Goal: Transaction & Acquisition: Subscribe to service/newsletter

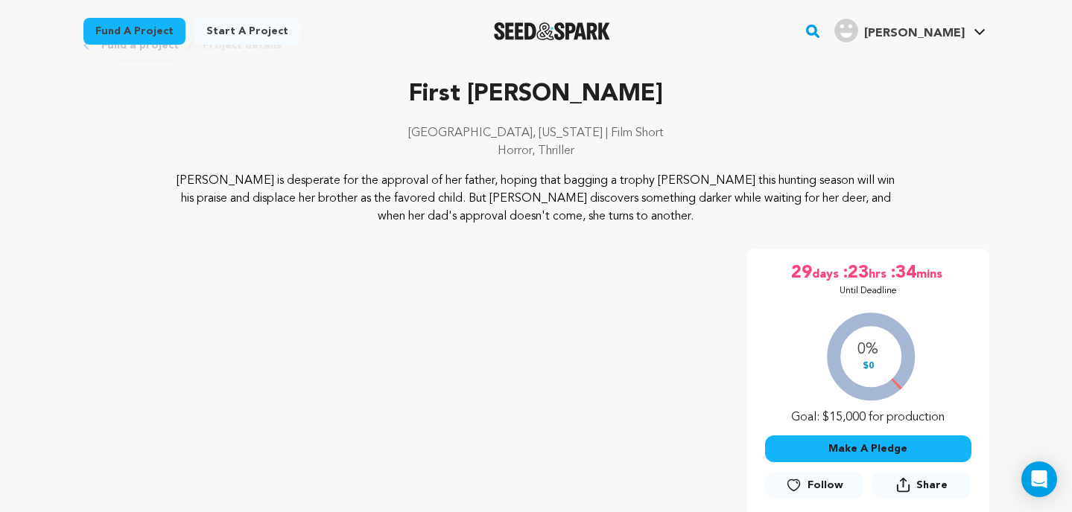
scroll to position [91, 0]
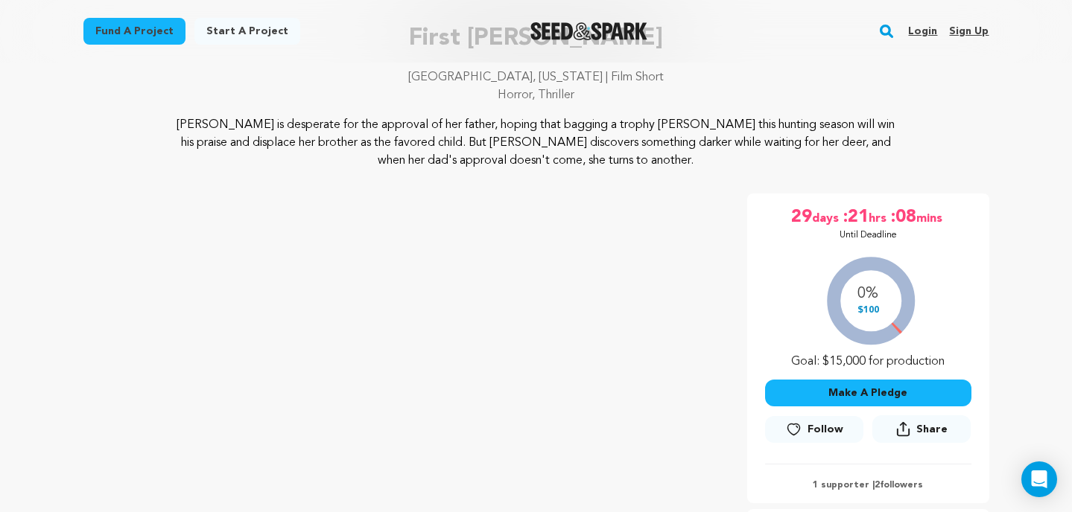
scroll to position [118, 0]
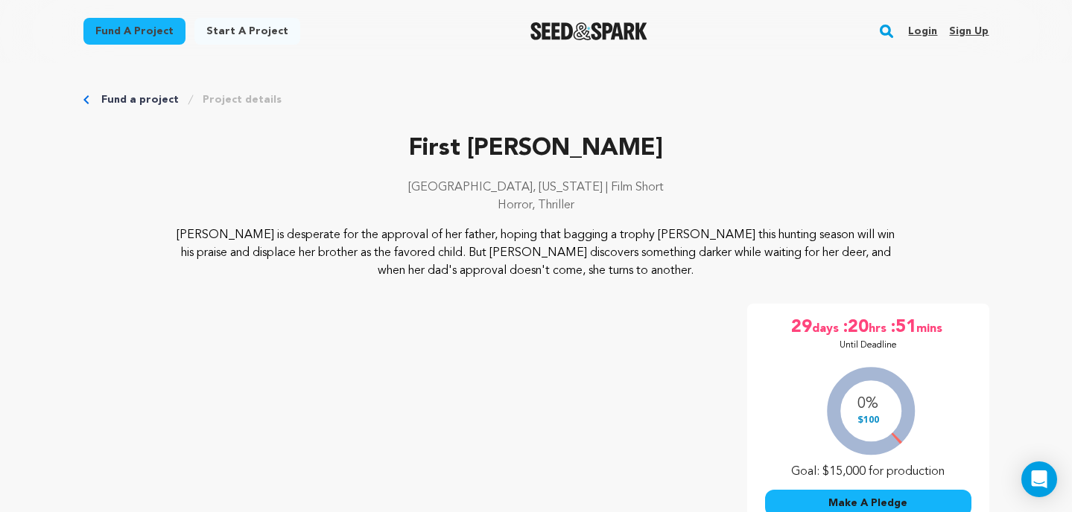
click at [963, 34] on link "Sign up" at bounding box center [968, 31] width 39 height 24
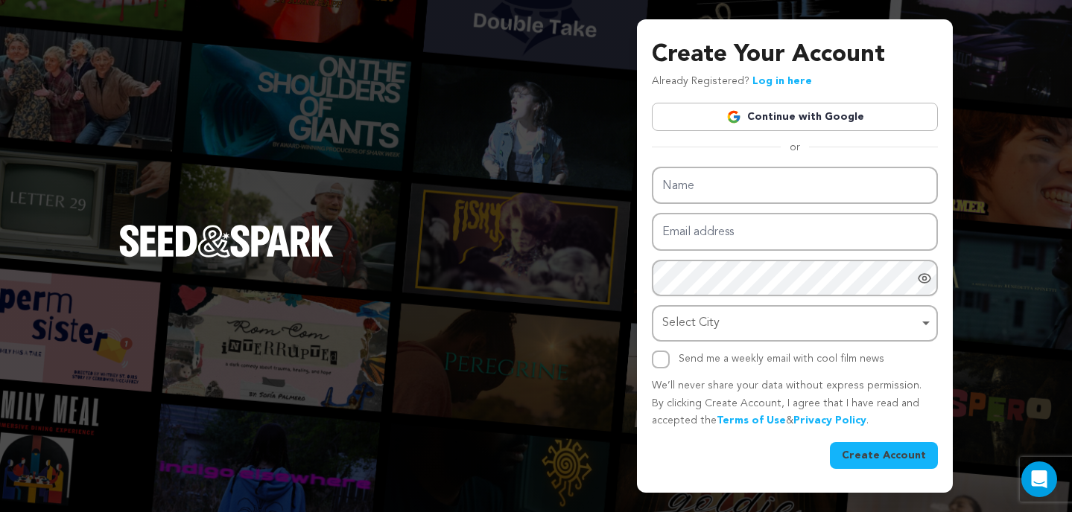
click at [845, 111] on link "Continue with Google" at bounding box center [795, 117] width 286 height 28
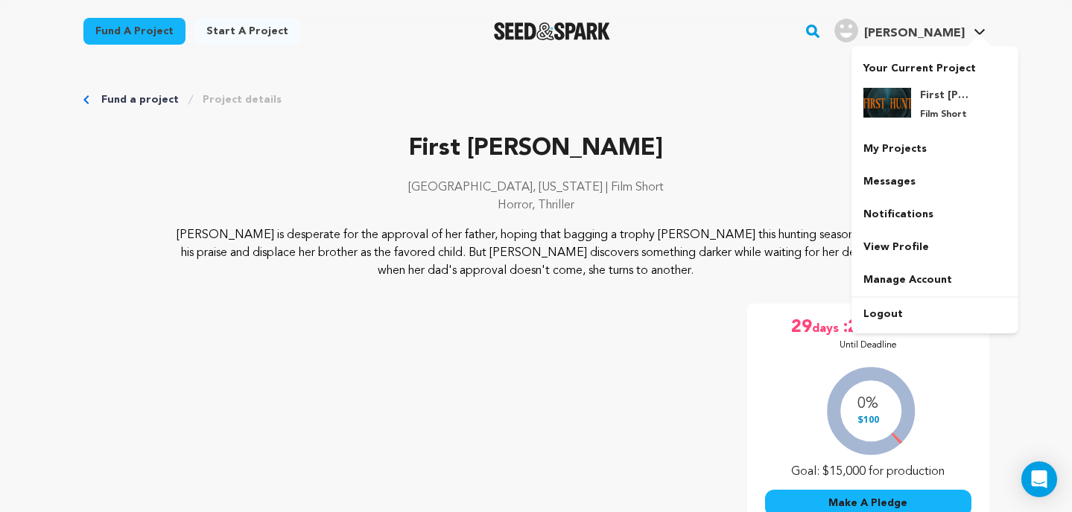
click at [979, 34] on div at bounding box center [980, 41] width 30 height 15
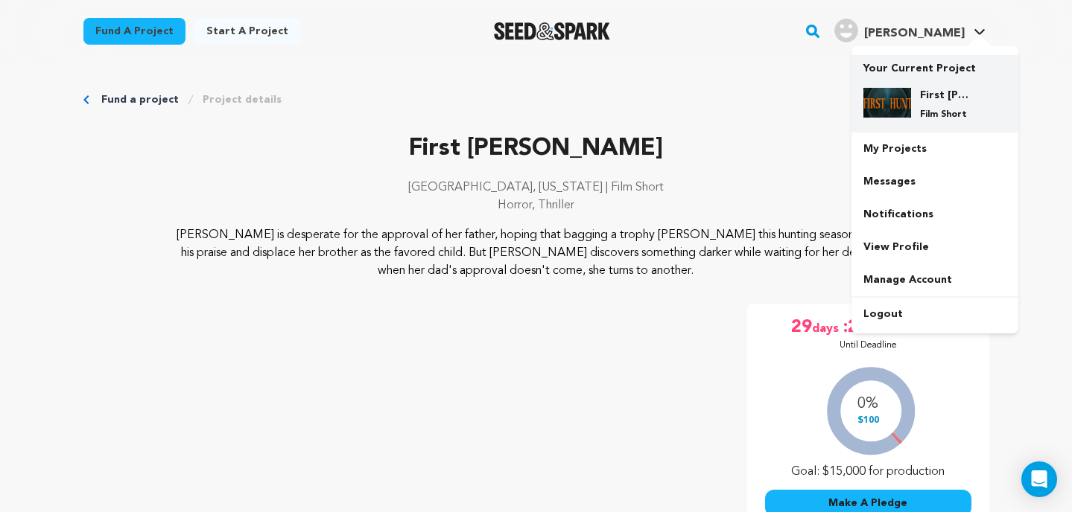
click at [936, 80] on div "First Hunt Film Short" at bounding box center [934, 104] width 143 height 57
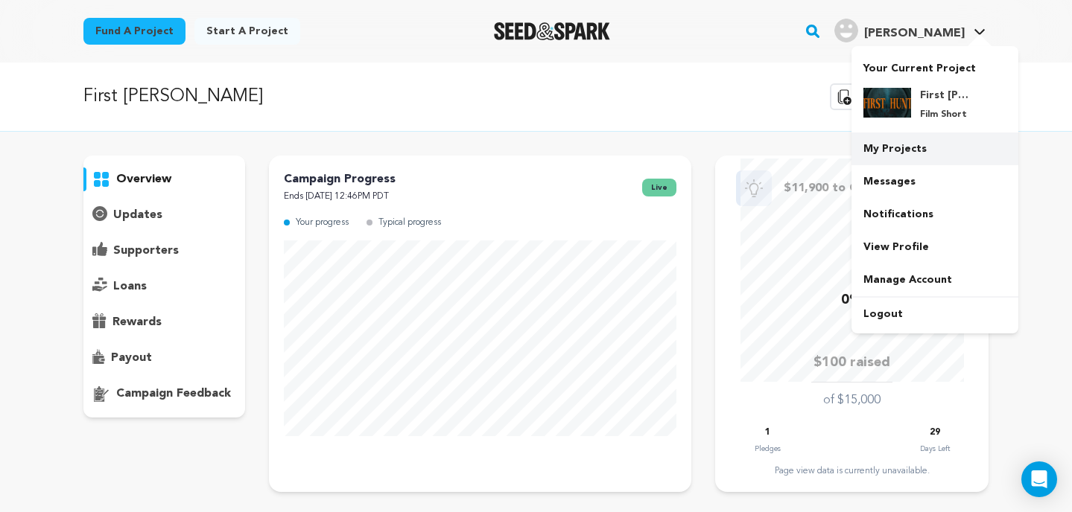
click at [904, 145] on link "My Projects" at bounding box center [934, 149] width 167 height 33
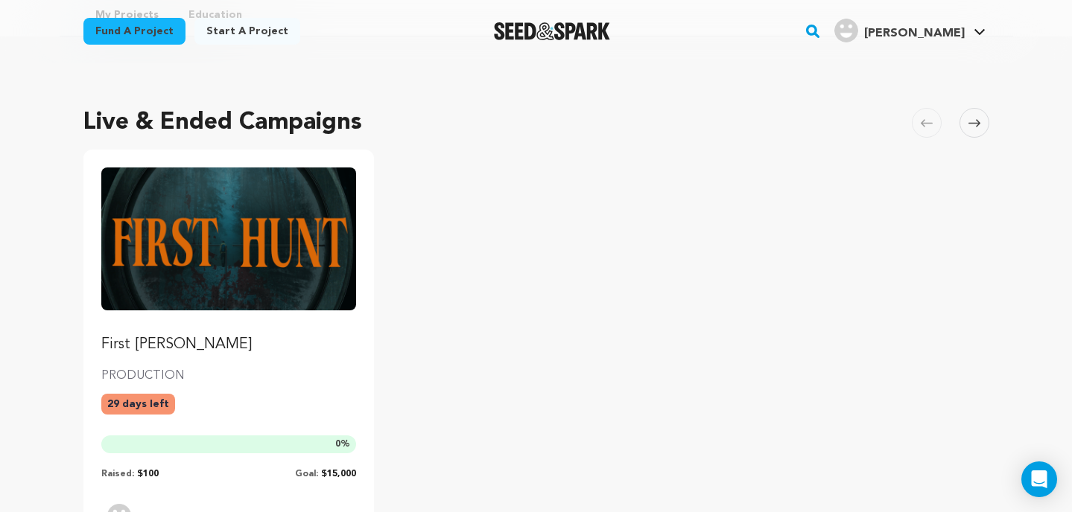
scroll to position [42, 0]
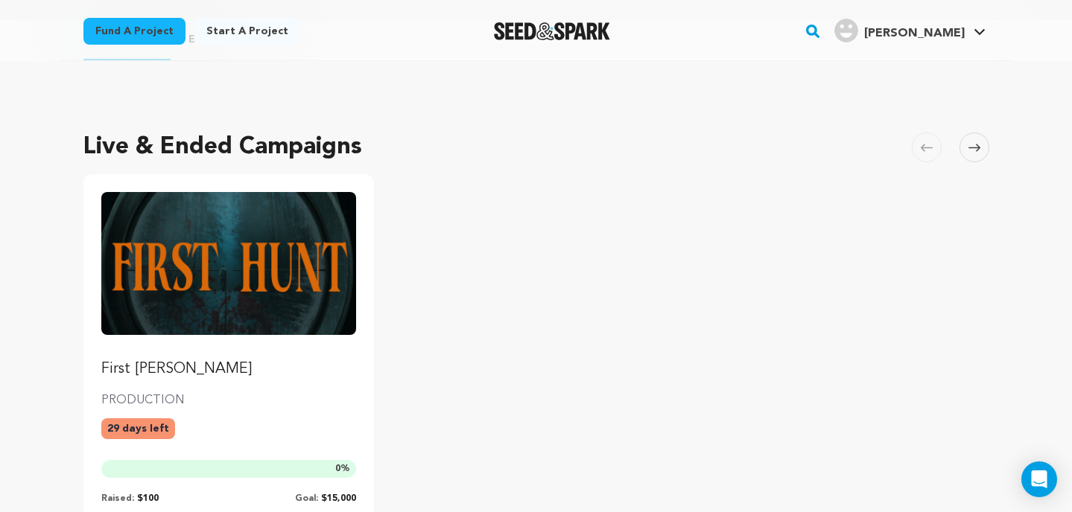
click at [209, 242] on img "Fund First Hunt" at bounding box center [228, 263] width 255 height 143
